Goal: Browse casually: Explore the website without a specific task or goal

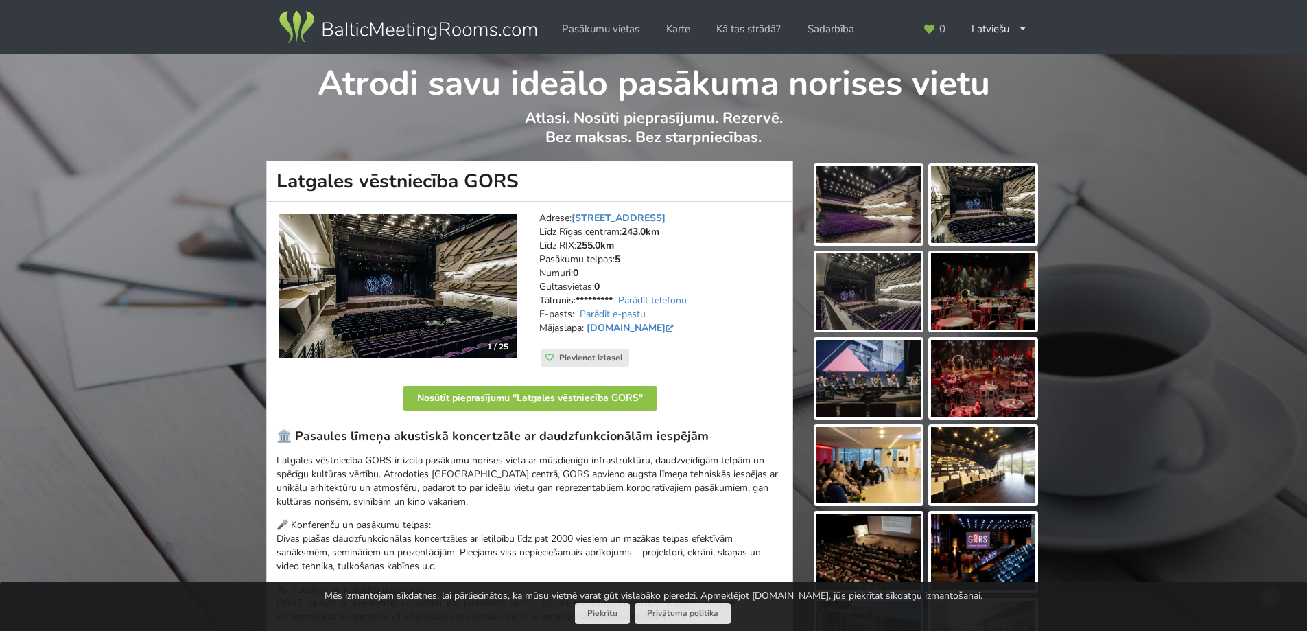
click at [853, 217] on img at bounding box center [868, 204] width 104 height 77
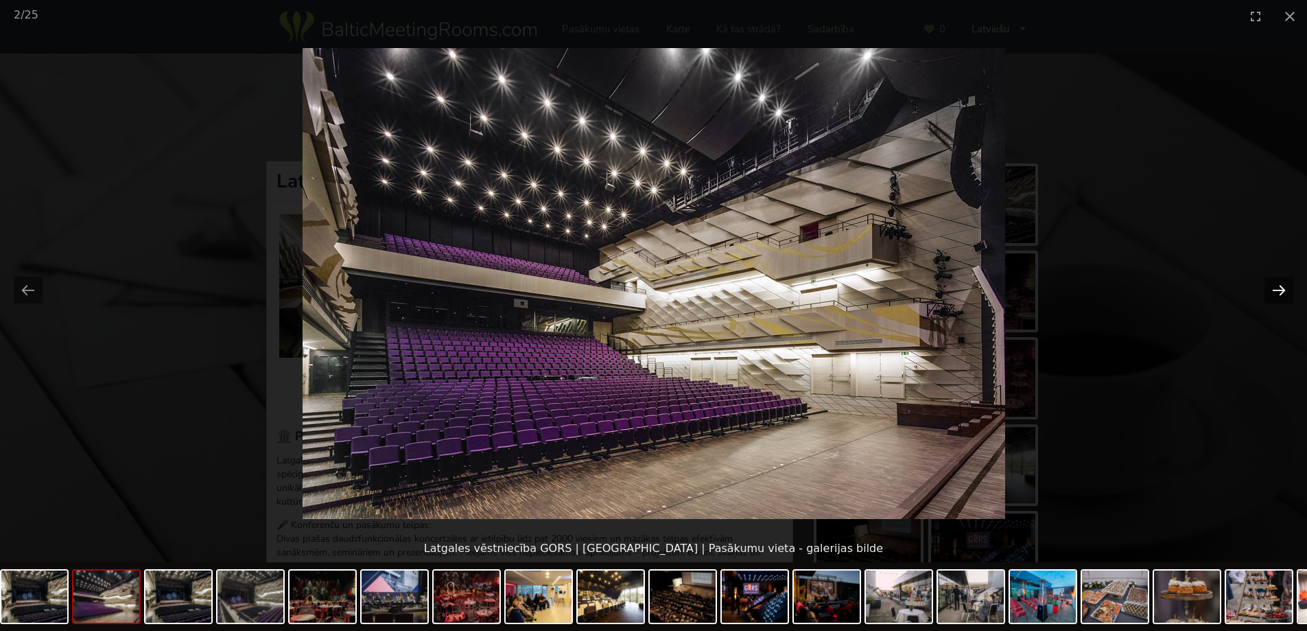
click at [1277, 292] on button "Next slide" at bounding box center [1278, 289] width 29 height 27
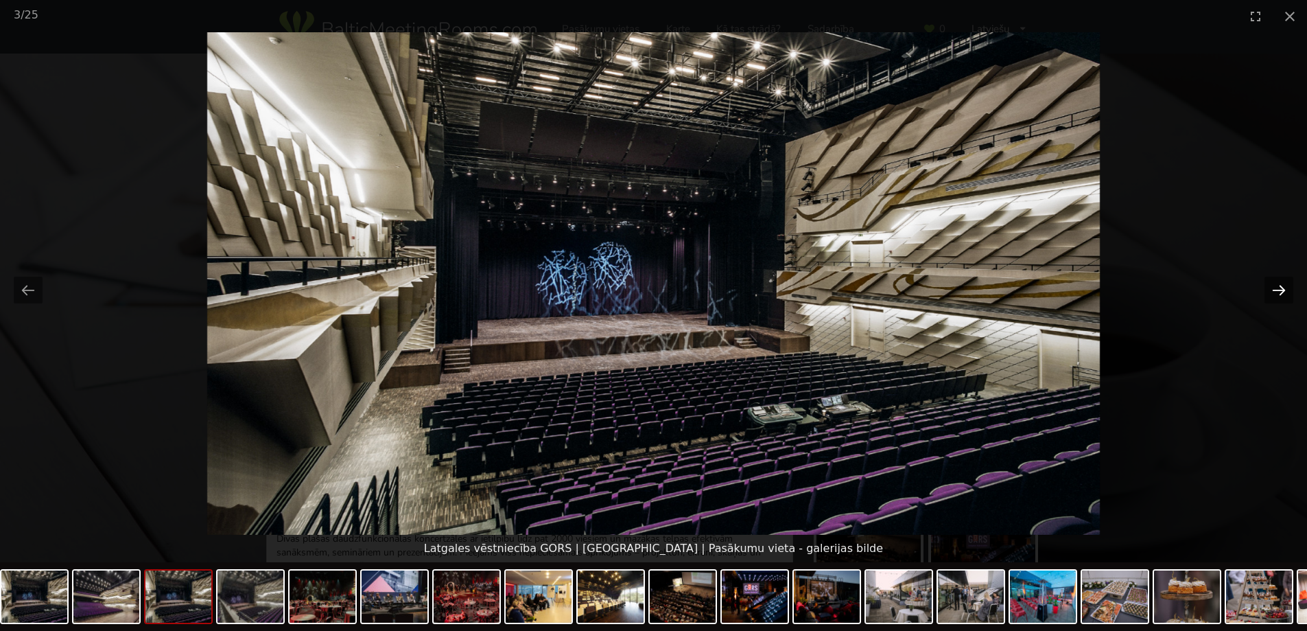
click at [1277, 292] on button "Next slide" at bounding box center [1278, 289] width 29 height 27
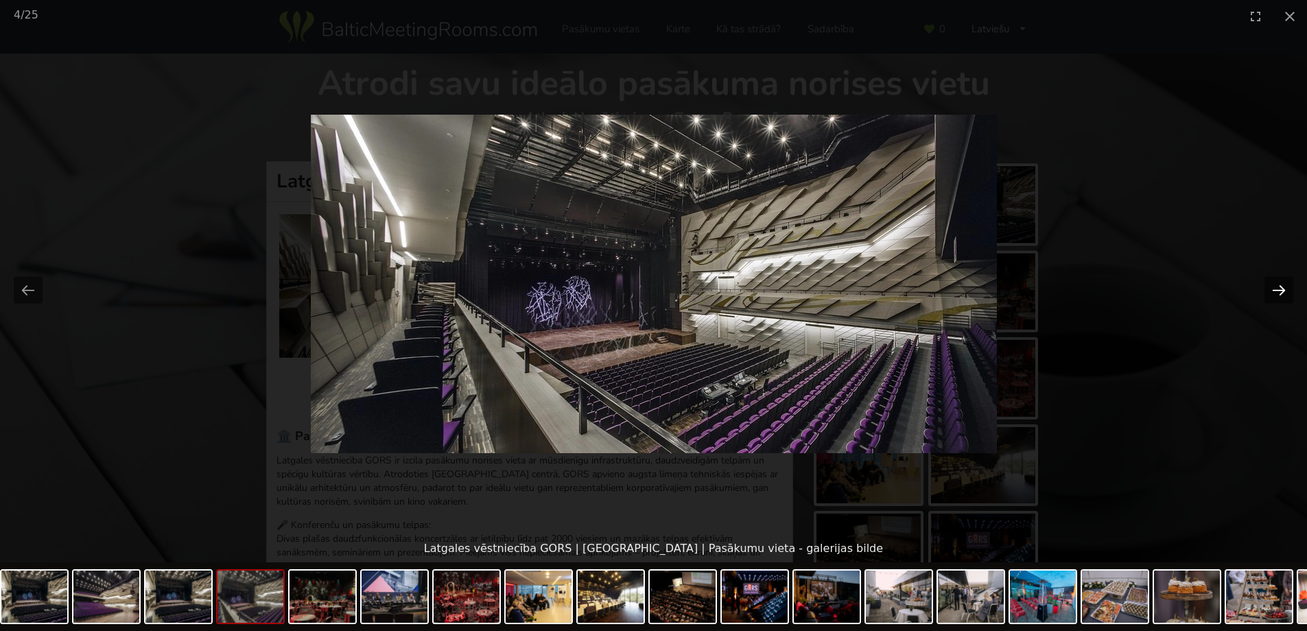
click at [1277, 292] on button "Next slide" at bounding box center [1278, 289] width 29 height 27
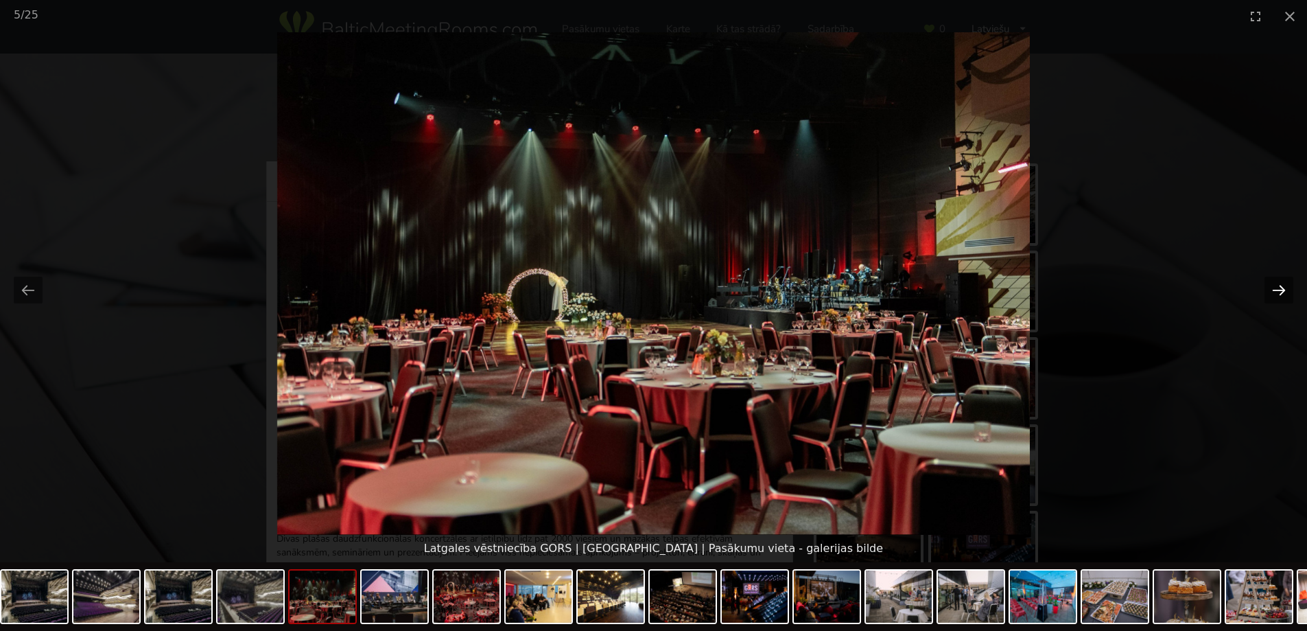
click at [1276, 292] on button "Next slide" at bounding box center [1278, 289] width 29 height 27
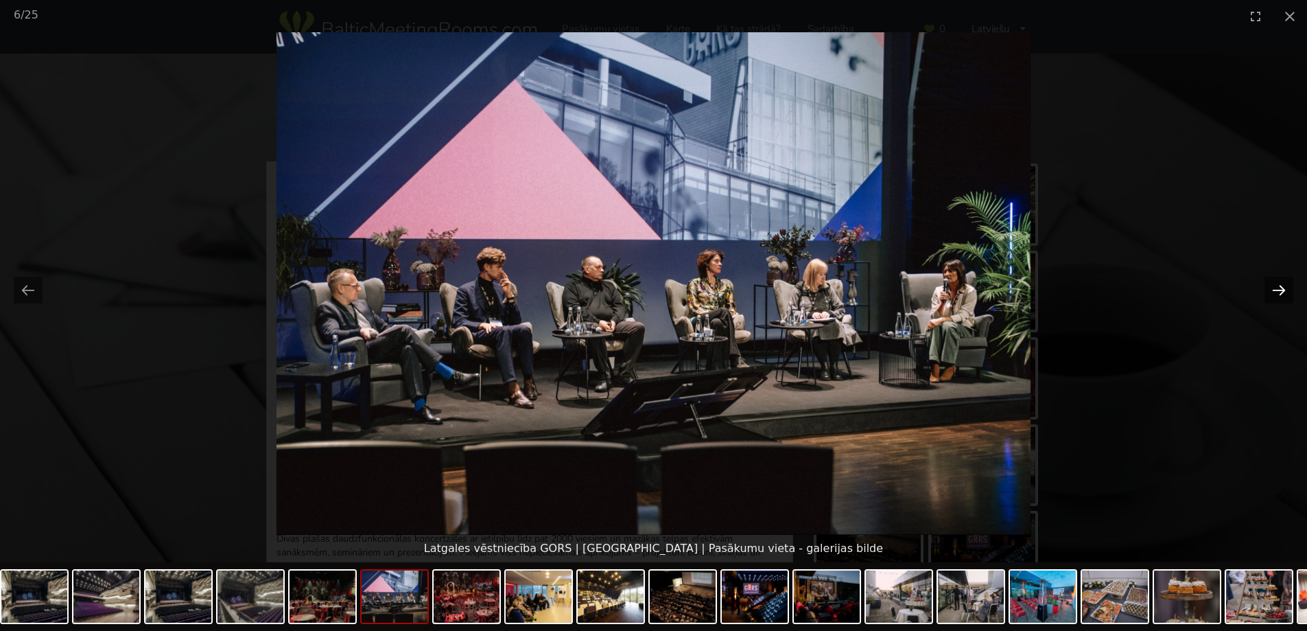
click at [1276, 292] on button "Next slide" at bounding box center [1278, 289] width 29 height 27
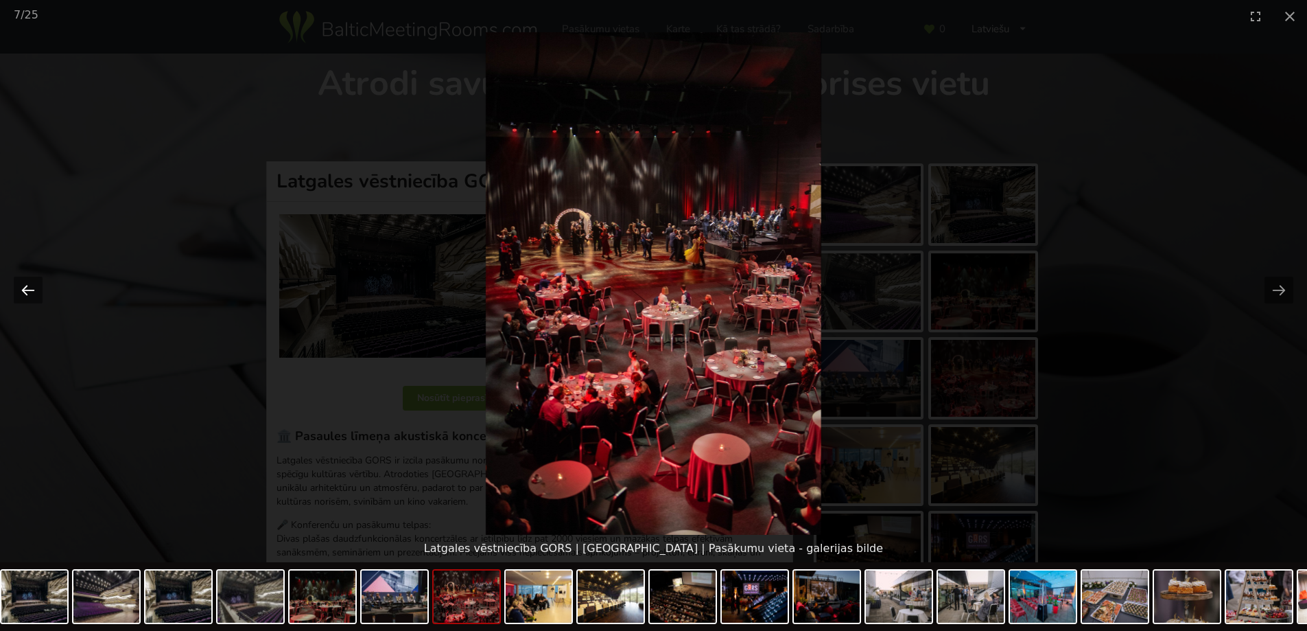
click at [25, 283] on button "Previous slide" at bounding box center [28, 289] width 29 height 27
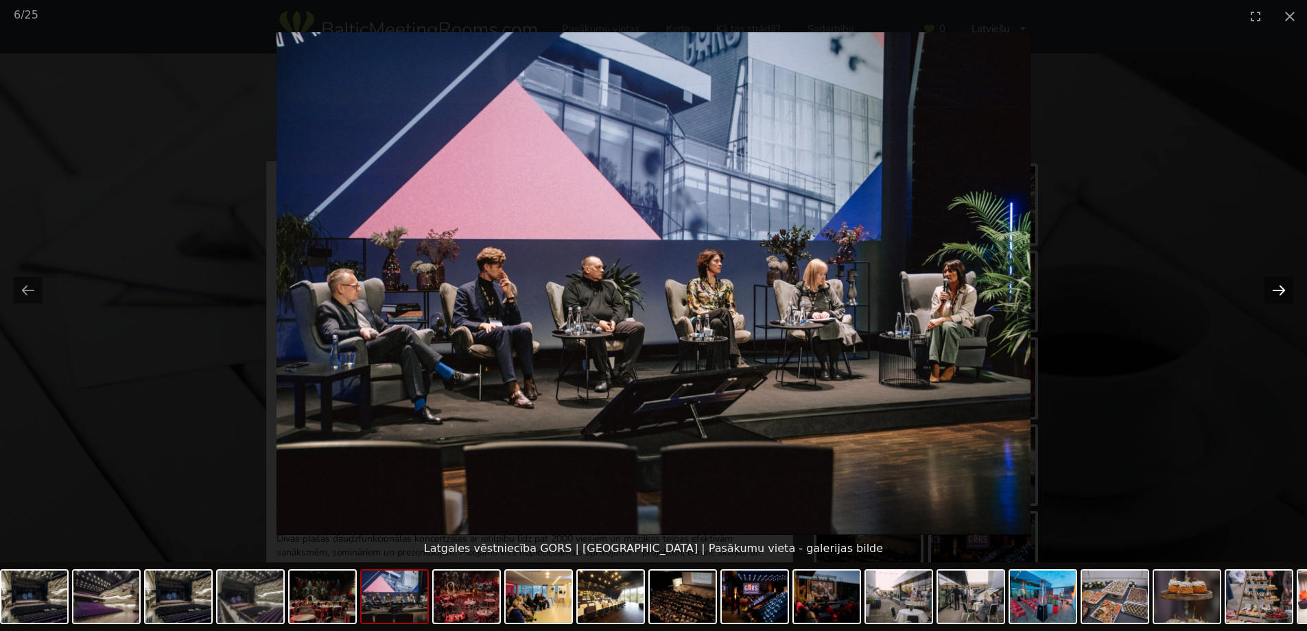
click at [1280, 284] on button "Next slide" at bounding box center [1278, 289] width 29 height 27
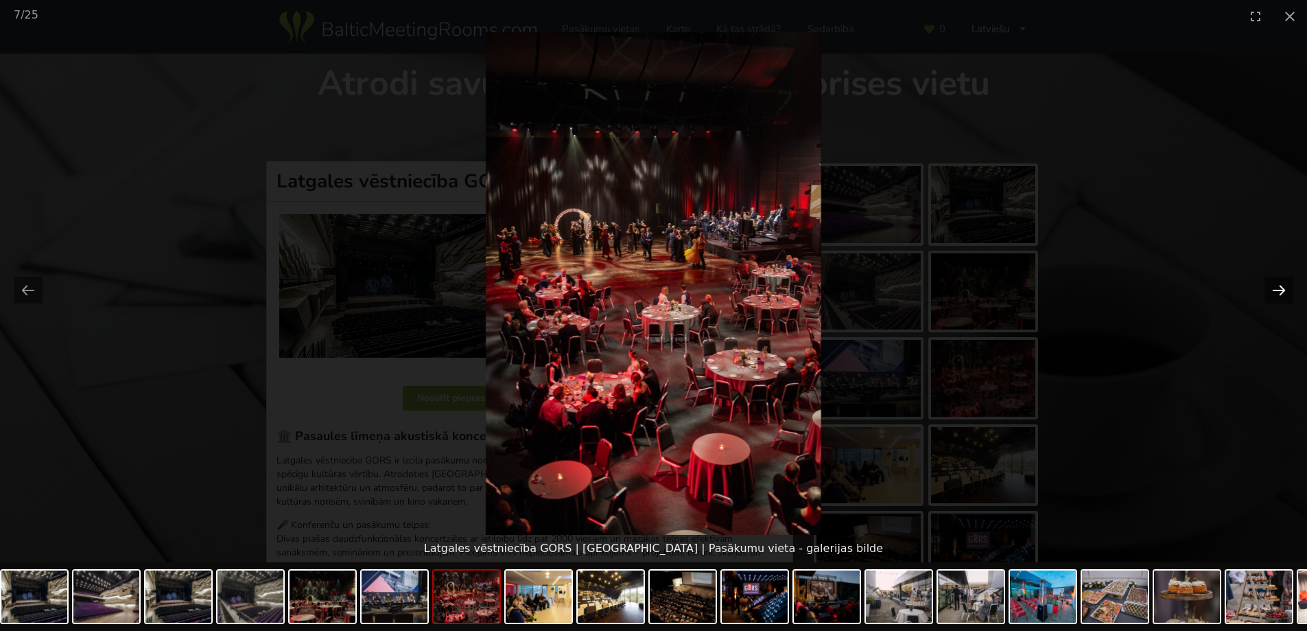
click at [1280, 284] on button "Next slide" at bounding box center [1278, 289] width 29 height 27
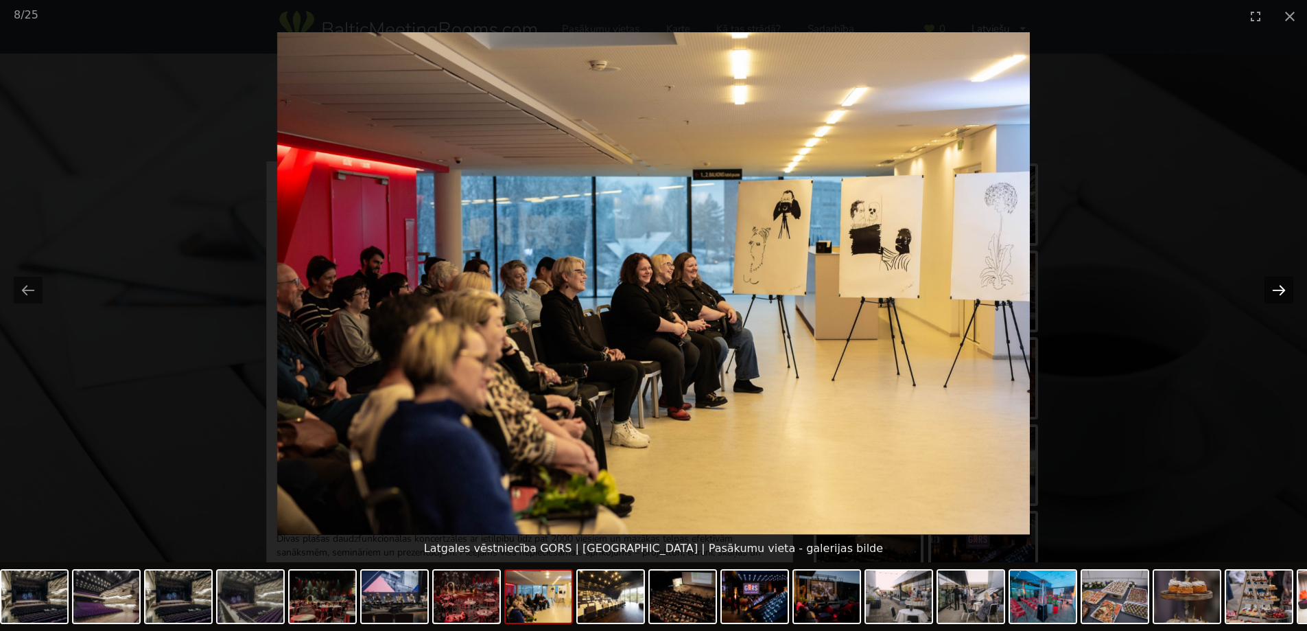
click at [1280, 284] on button "Next slide" at bounding box center [1278, 289] width 29 height 27
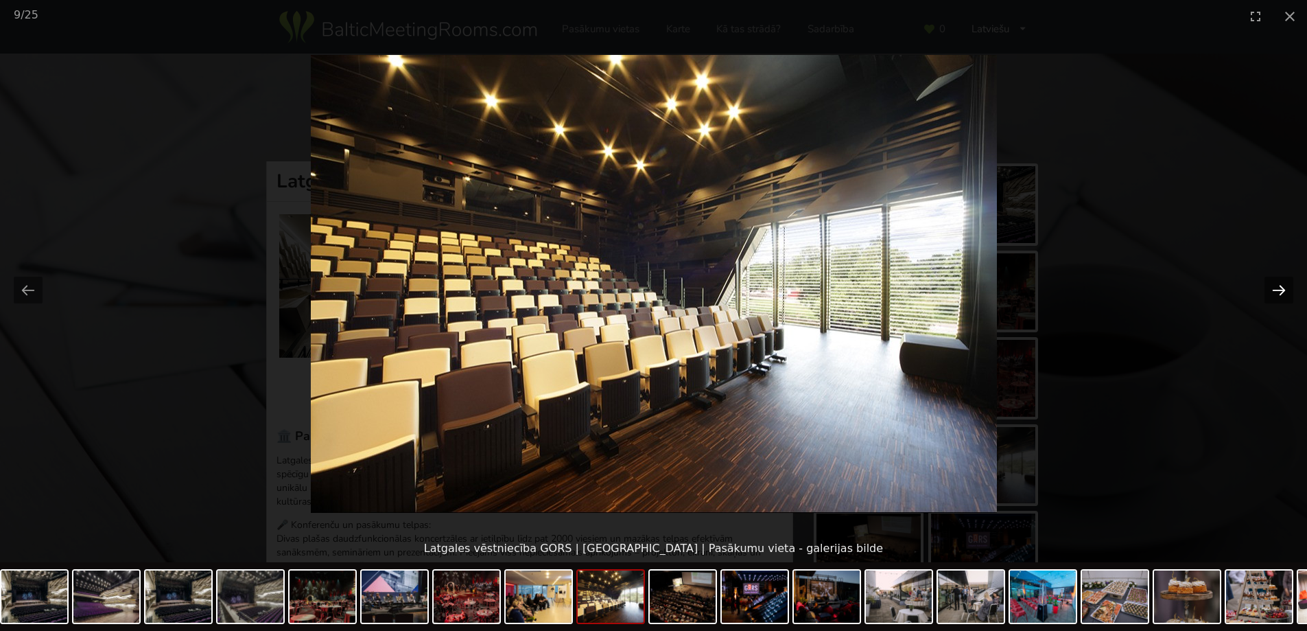
click at [1280, 284] on button "Next slide" at bounding box center [1278, 289] width 29 height 27
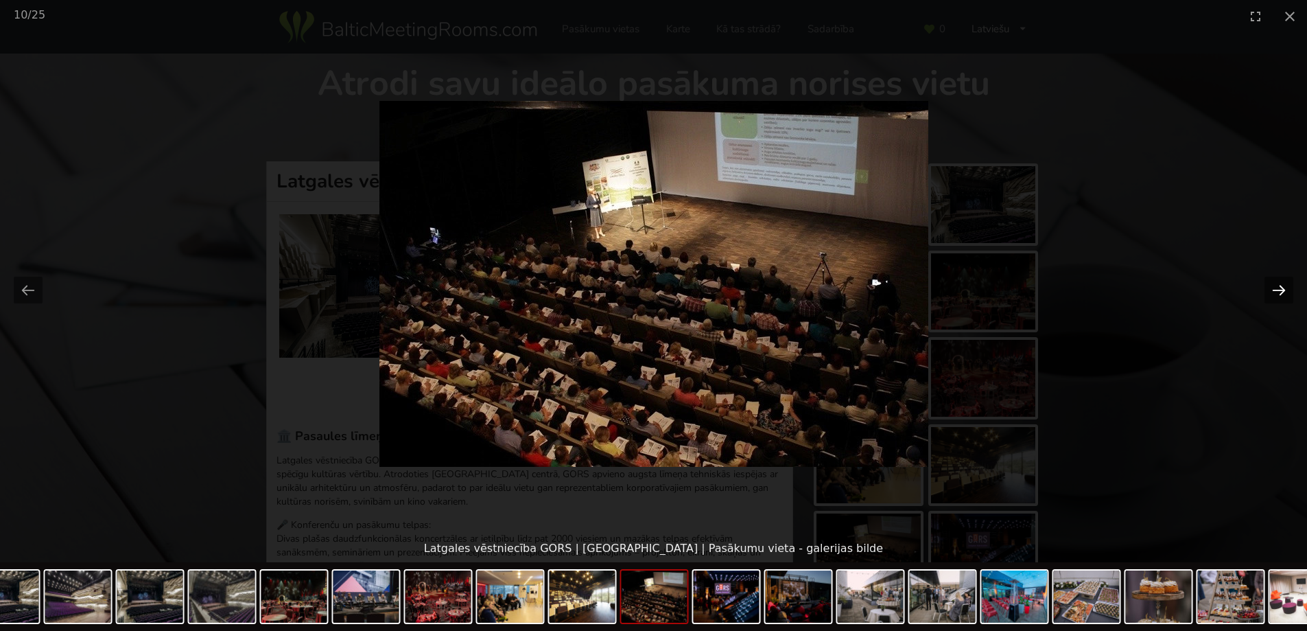
click at [1280, 284] on button "Next slide" at bounding box center [1278, 289] width 29 height 27
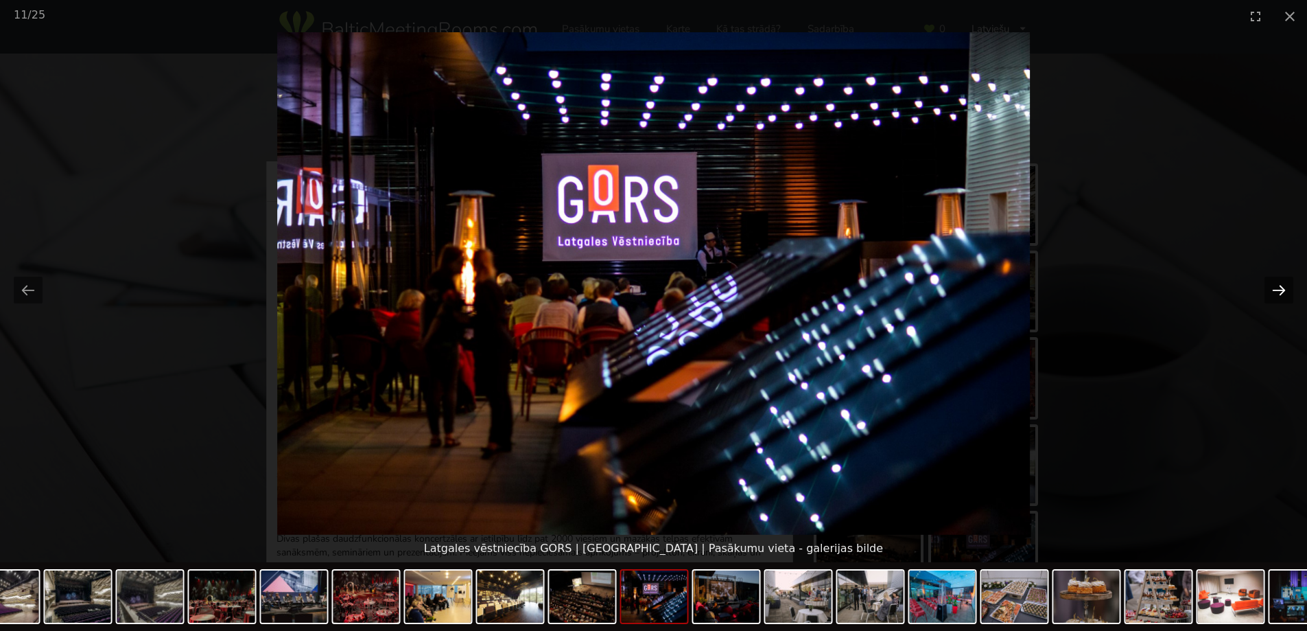
click at [1280, 284] on button "Next slide" at bounding box center [1278, 289] width 29 height 27
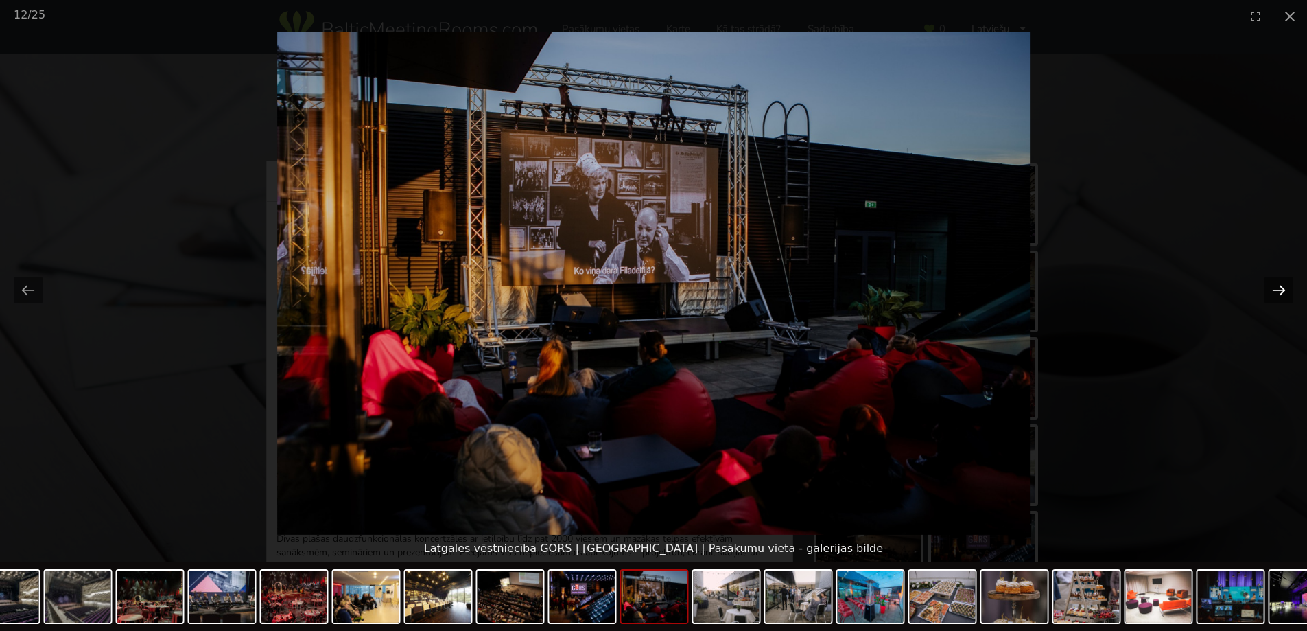
click at [1280, 284] on button "Next slide" at bounding box center [1278, 289] width 29 height 27
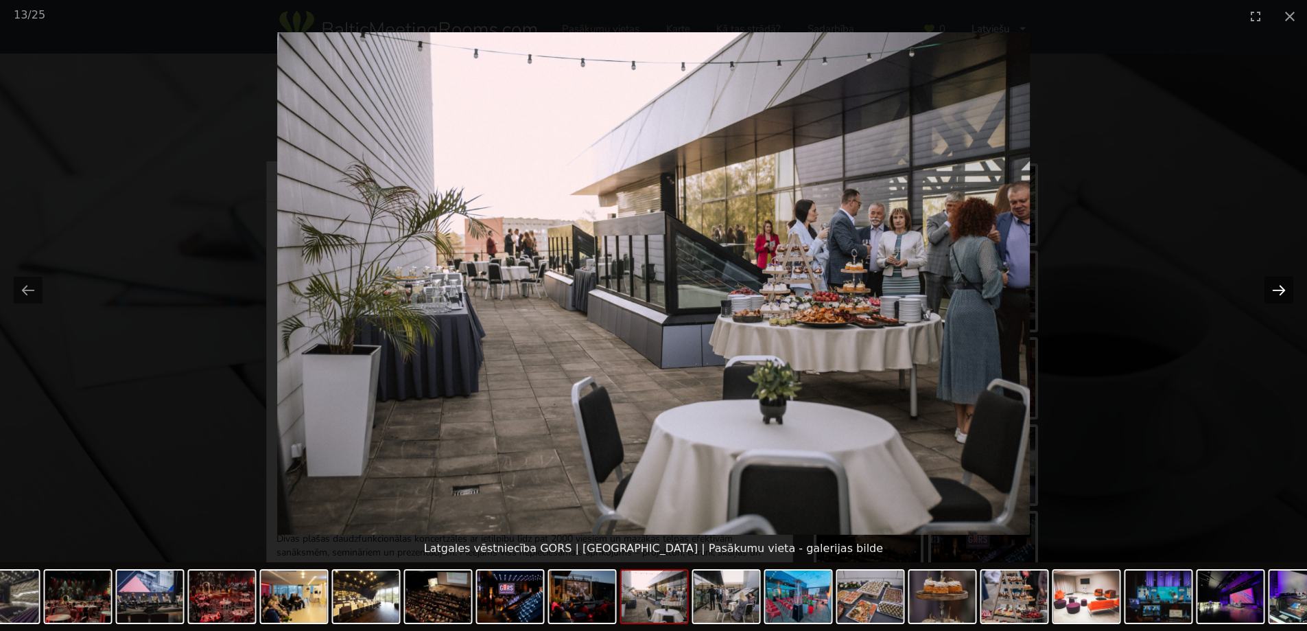
click at [1280, 284] on button "Next slide" at bounding box center [1278, 289] width 29 height 27
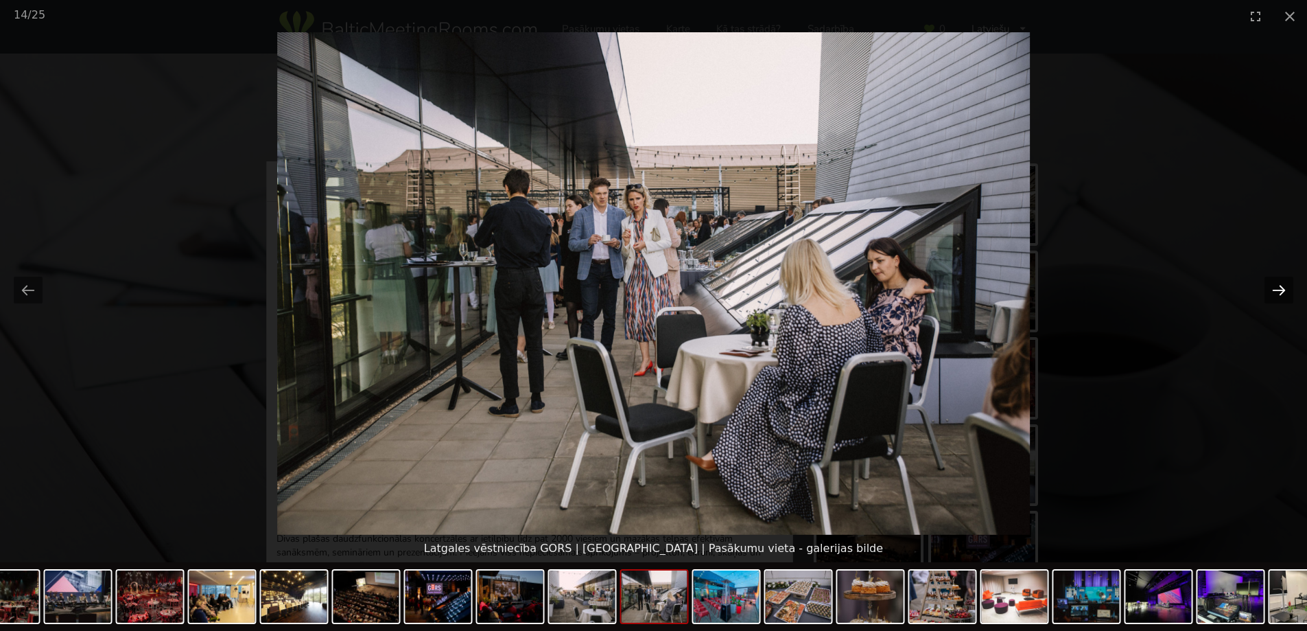
click at [1280, 284] on button "Next slide" at bounding box center [1278, 289] width 29 height 27
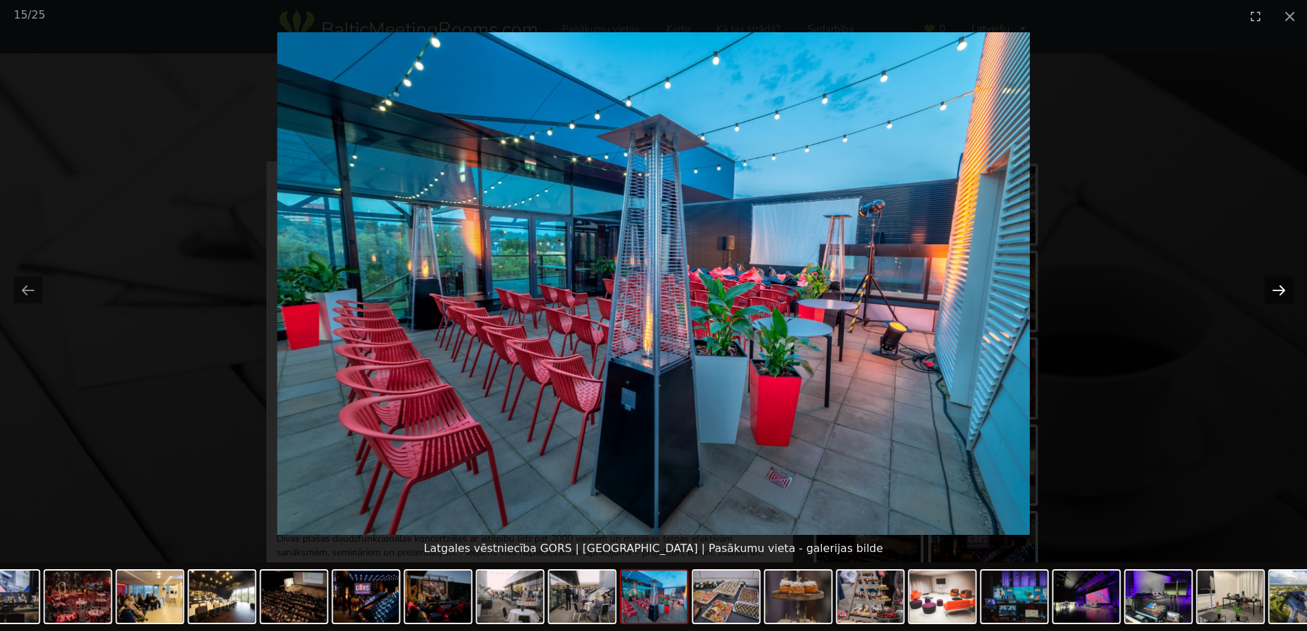
click at [1280, 284] on button "Next slide" at bounding box center [1278, 289] width 29 height 27
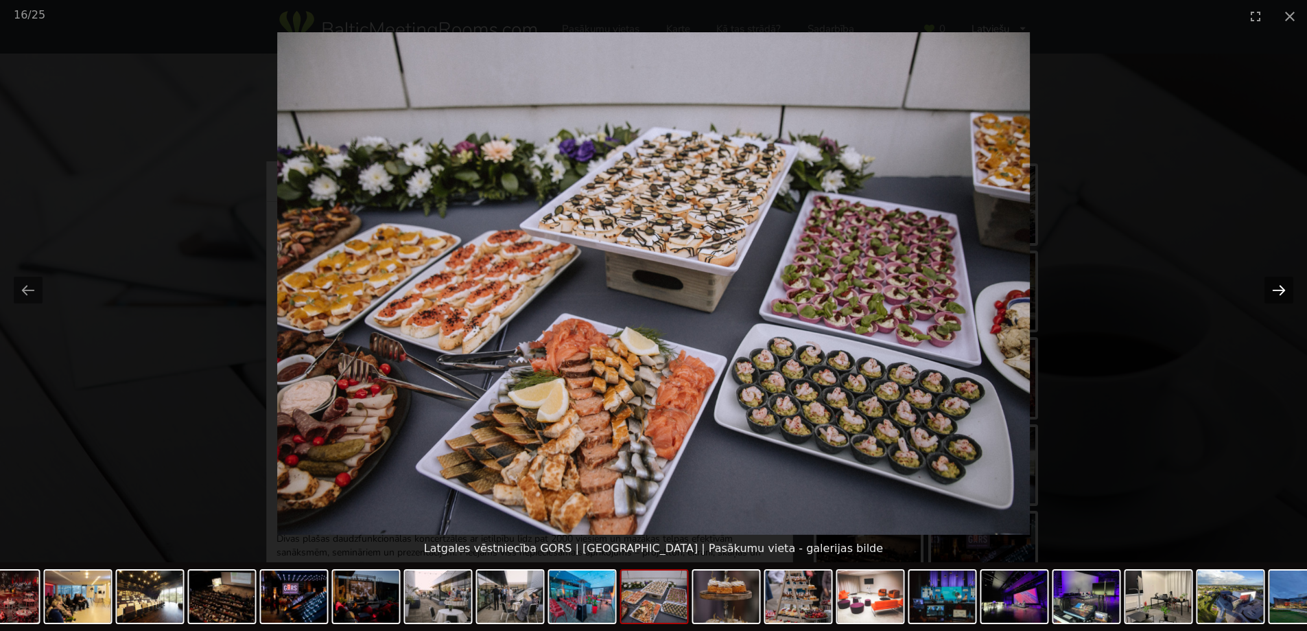
click at [1280, 284] on button "Next slide" at bounding box center [1278, 289] width 29 height 27
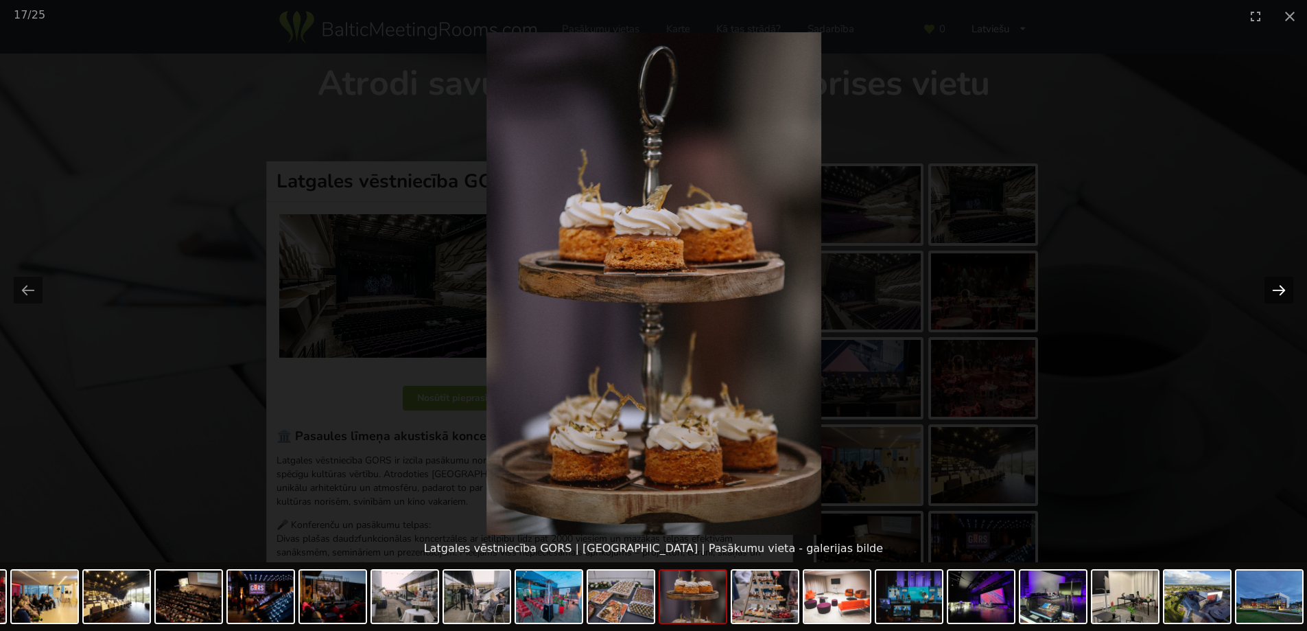
click at [1280, 284] on button "Next slide" at bounding box center [1278, 289] width 29 height 27
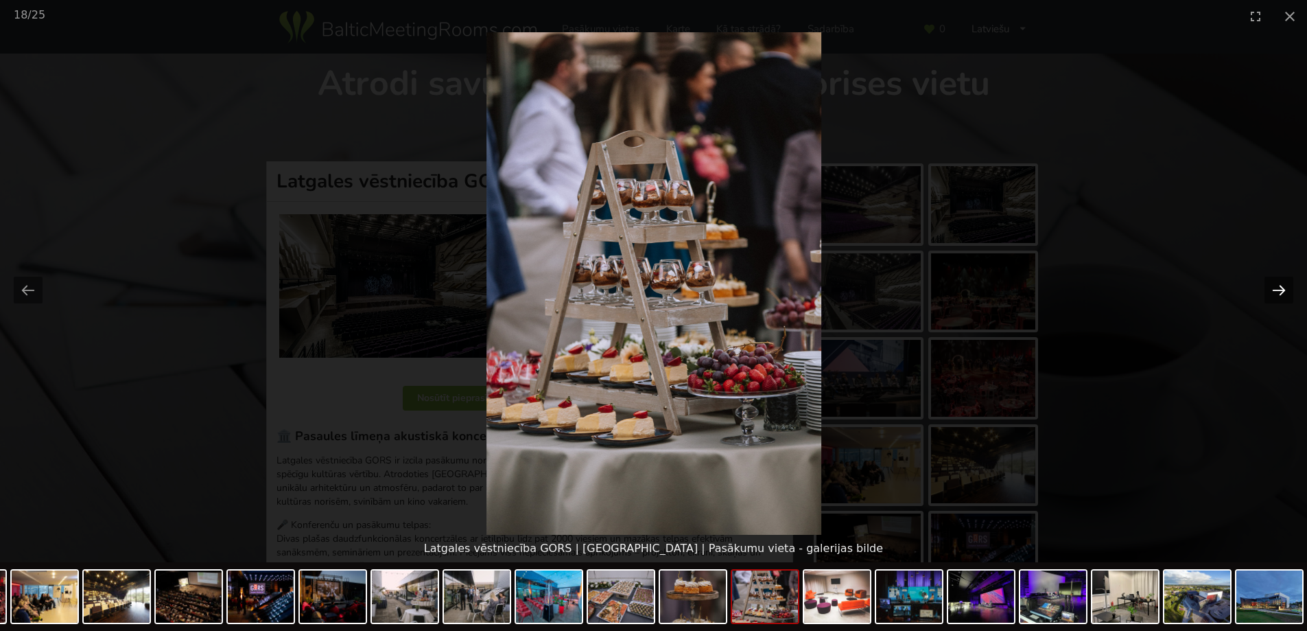
click at [1280, 284] on button "Next slide" at bounding box center [1278, 289] width 29 height 27
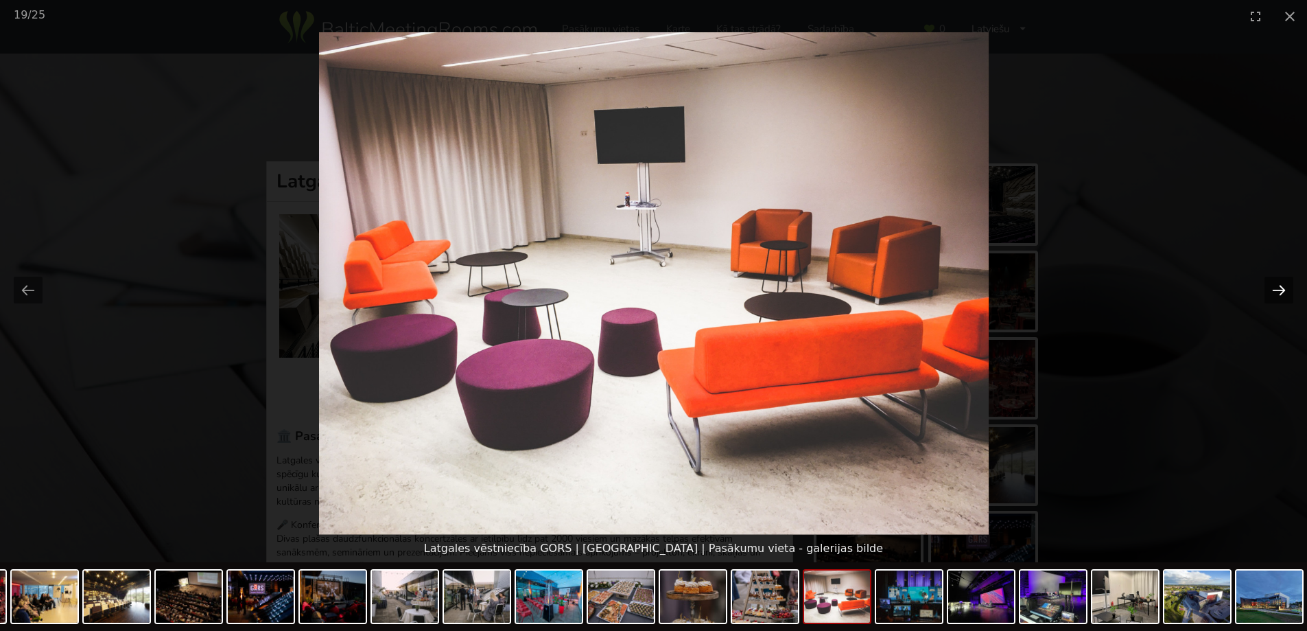
click at [1280, 284] on button "Next slide" at bounding box center [1278, 289] width 29 height 27
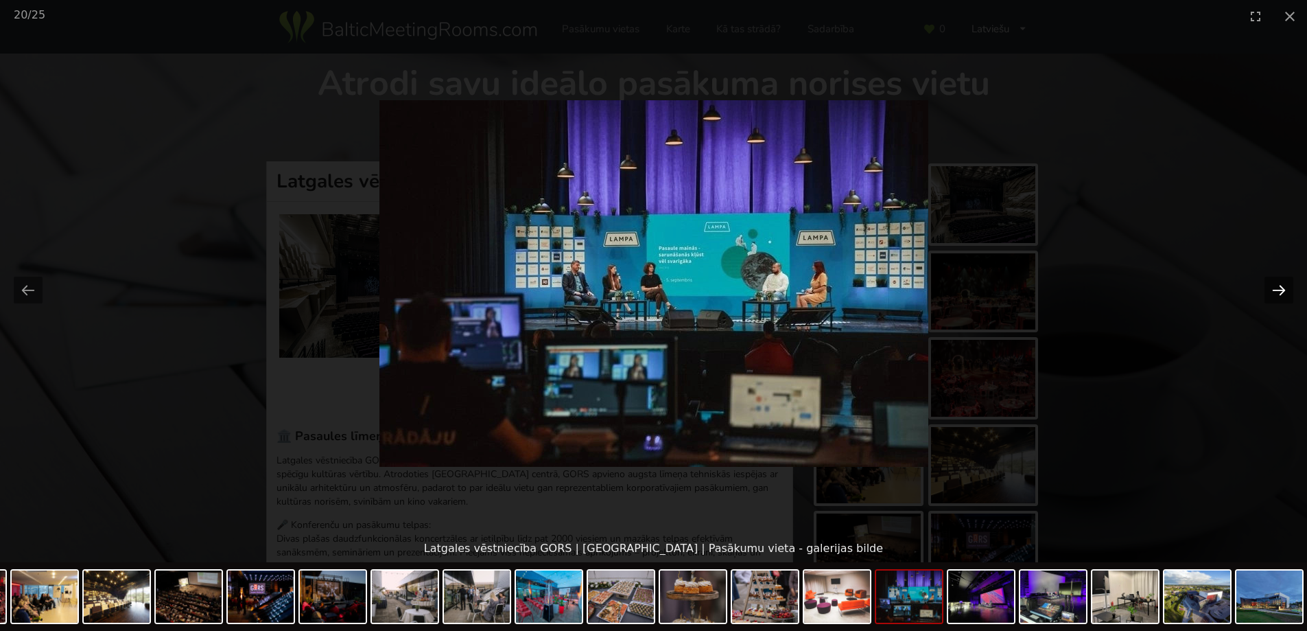
click at [1280, 284] on button "Next slide" at bounding box center [1278, 289] width 29 height 27
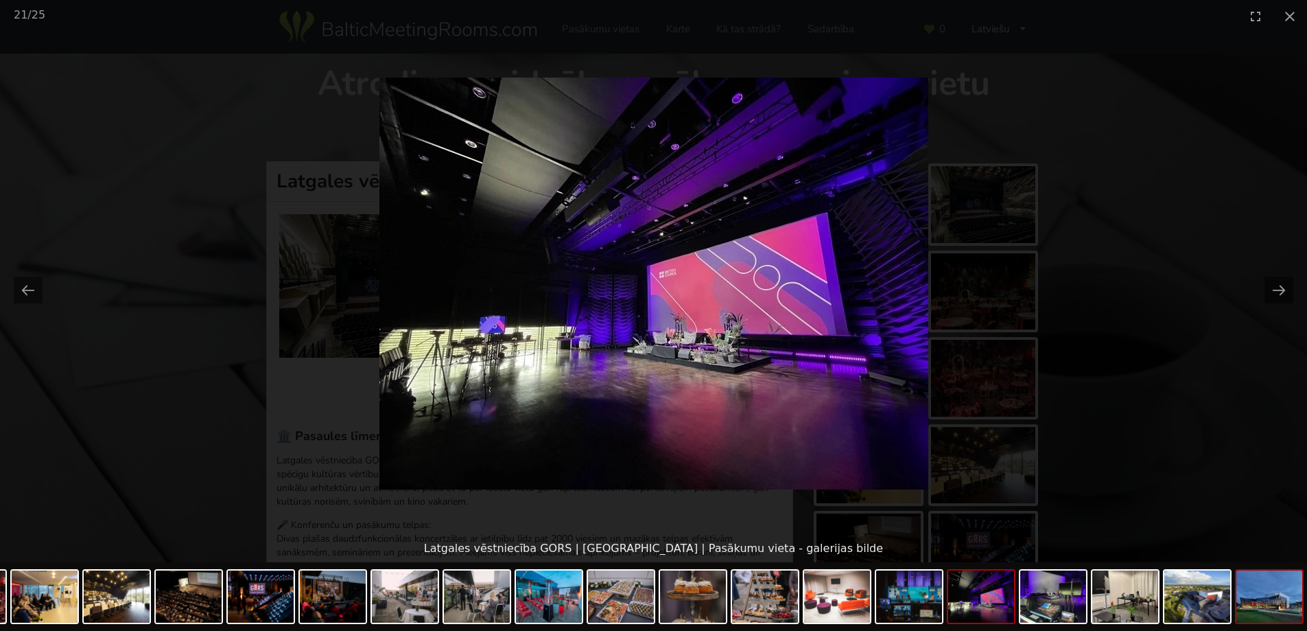
click at [1284, 600] on img at bounding box center [1269, 596] width 66 height 52
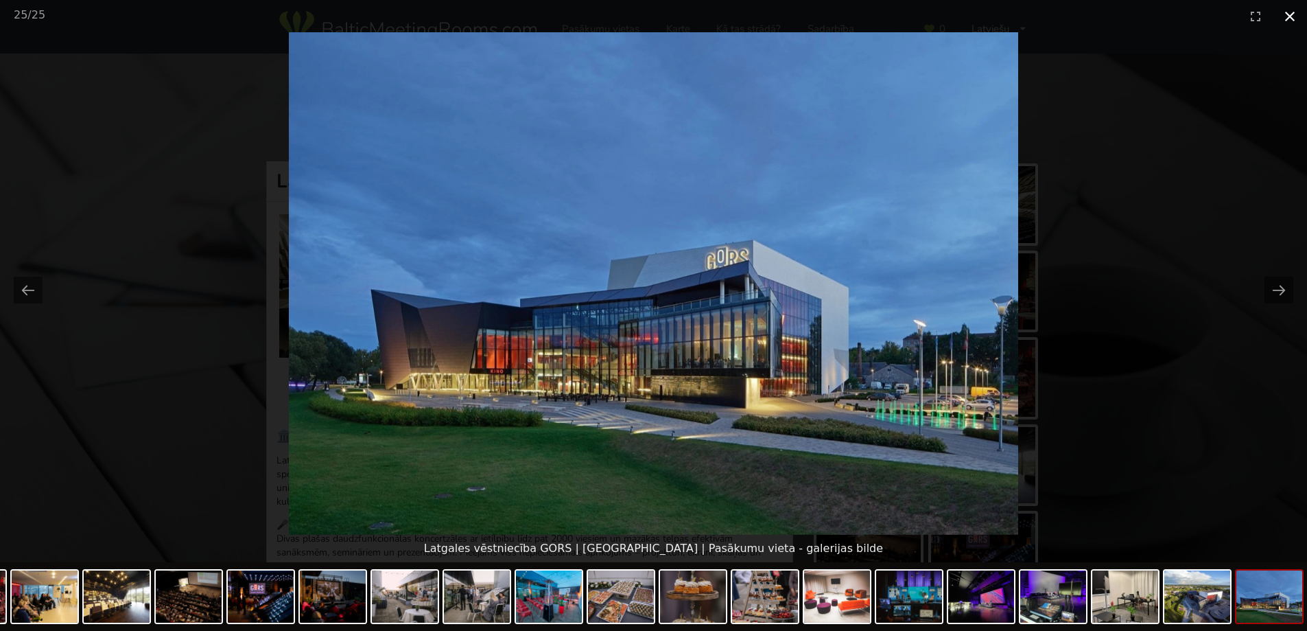
click at [1283, 18] on button "Close gallery" at bounding box center [1290, 16] width 34 height 32
